Goal: Check status

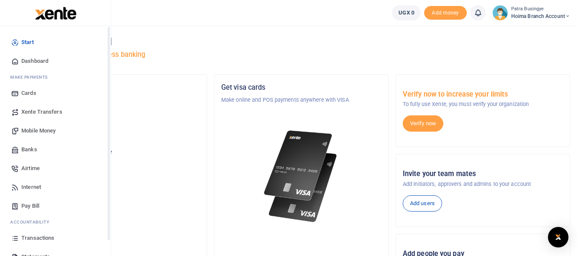
click at [31, 61] on span "Dashboard" at bounding box center [34, 61] width 27 height 9
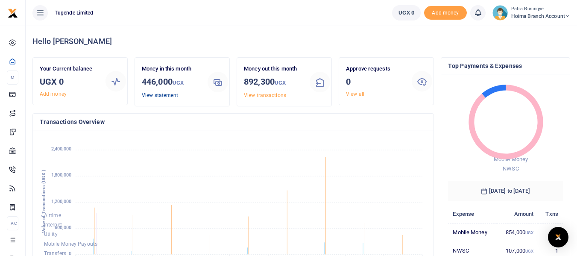
click at [151, 95] on link "View statement" at bounding box center [160, 95] width 36 height 6
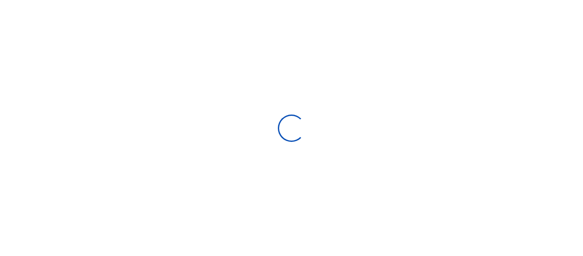
select select "ALL"
type input "[DATE] - [DATE]"
